Goal: Check status: Check status

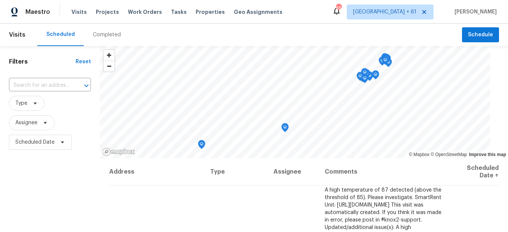
click at [104, 35] on div "Completed" at bounding box center [107, 34] width 28 height 7
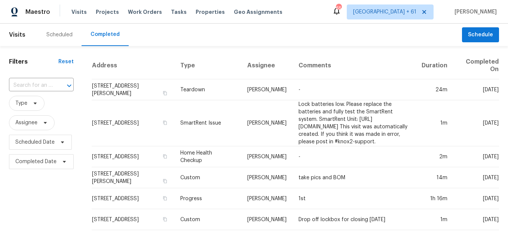
click at [42, 85] on input "text" at bounding box center [31, 86] width 44 height 12
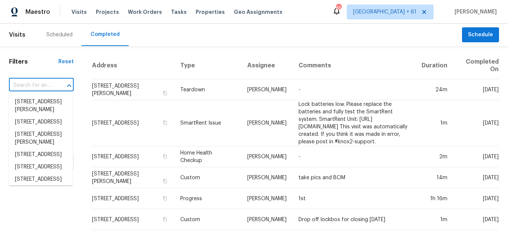
paste input "[STREET_ADDRESS][PERSON_NAME]"
type input "[STREET_ADDRESS][PERSON_NAME]"
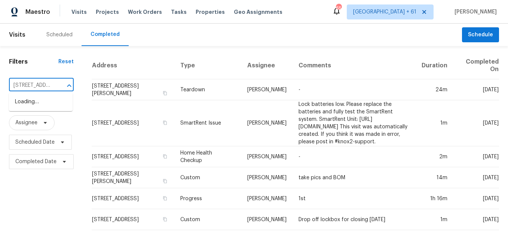
scroll to position [0, 57]
click at [49, 111] on li "[STREET_ADDRESS][PERSON_NAME]" at bounding box center [41, 106] width 64 height 20
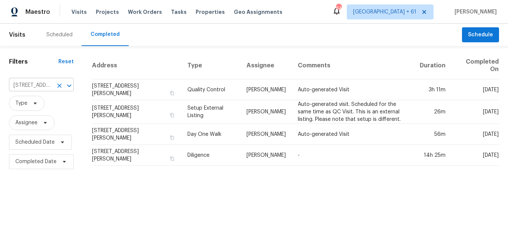
click at [56, 85] on icon "Clear" at bounding box center [59, 85] width 7 height 7
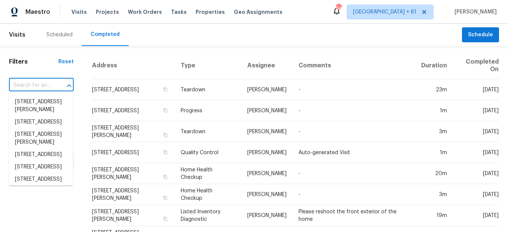
click at [32, 84] on input "text" at bounding box center [31, 86] width 44 height 12
paste input "[STREET_ADDRESS]"
type input "[STREET_ADDRESS]"
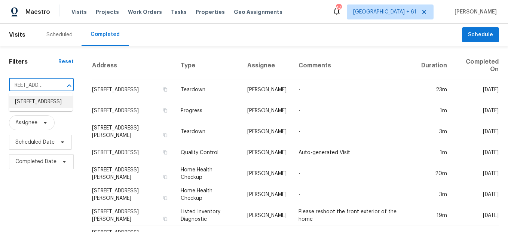
click at [46, 108] on li "[STREET_ADDRESS]" at bounding box center [41, 102] width 64 height 12
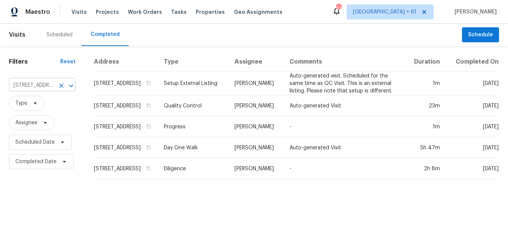
click at [59, 84] on icon "Clear" at bounding box center [61, 85] width 4 height 4
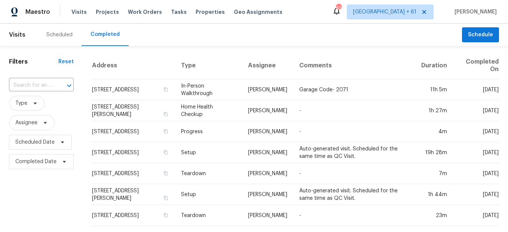
click at [35, 85] on input "text" at bounding box center [31, 86] width 44 height 12
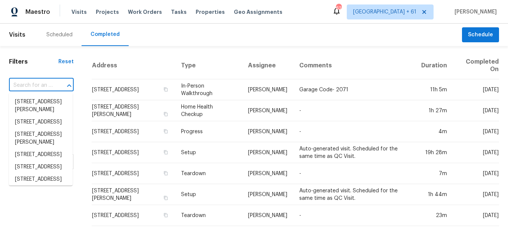
paste input "[STREET_ADDRESS]"
type input "[STREET_ADDRESS]"
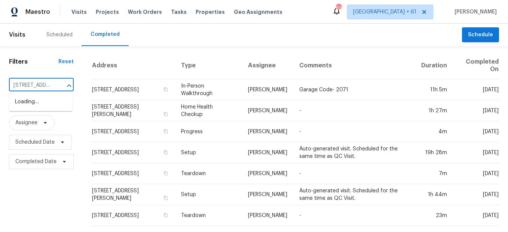
scroll to position [0, 55]
click at [39, 105] on li "[STREET_ADDRESS]" at bounding box center [41, 102] width 64 height 12
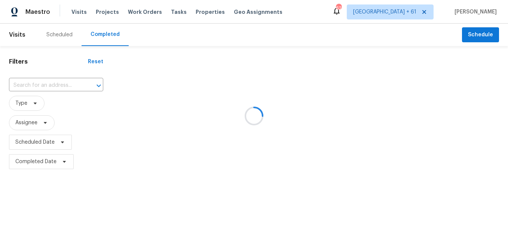
type input "[STREET_ADDRESS]"
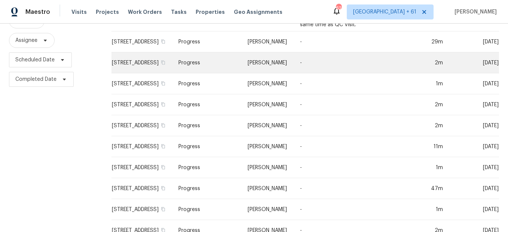
scroll to position [194, 0]
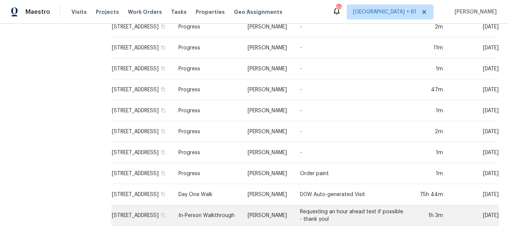
click at [213, 209] on td "In-Person Walkthrough" at bounding box center [206, 215] width 69 height 21
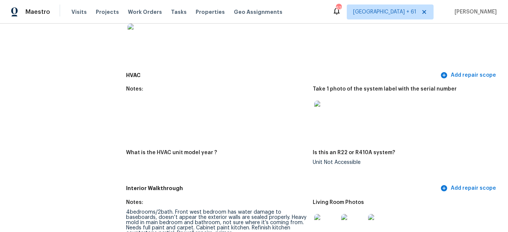
scroll to position [747, 0]
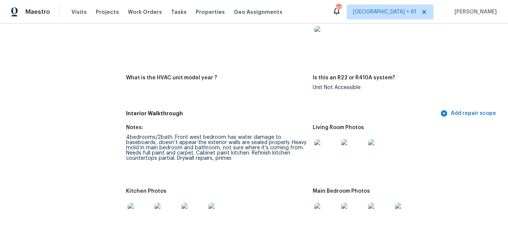
click at [323, 148] on img at bounding box center [326, 151] width 24 height 24
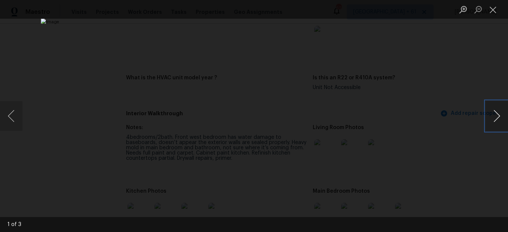
click at [488, 117] on button "Next image" at bounding box center [496, 116] width 22 height 30
click at [491, 11] on button "Close lightbox" at bounding box center [492, 9] width 15 height 13
